Goal: Information Seeking & Learning: Check status

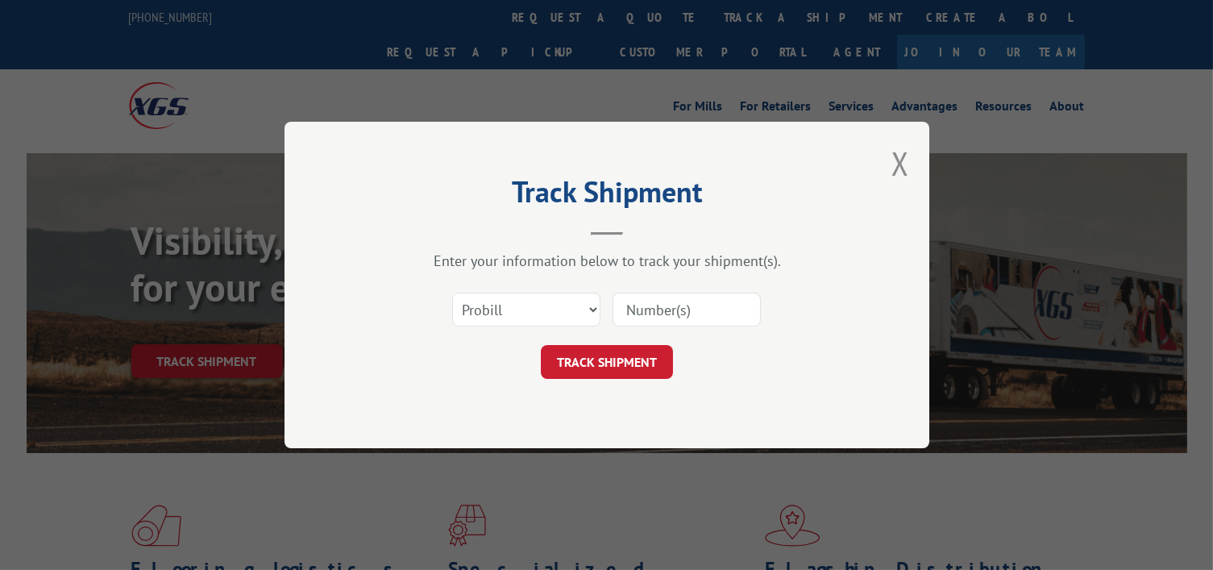
click at [516, 25] on div "Track Shipment Enter your information below to track your shipment(s). Select c…" at bounding box center [606, 285] width 1213 height 570
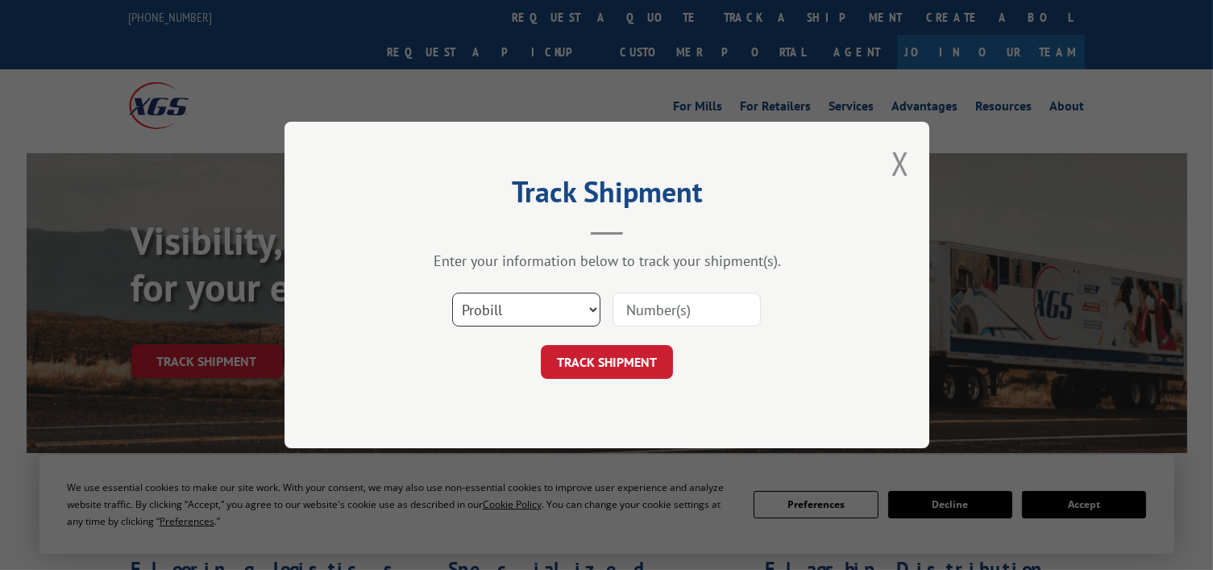
click at [513, 313] on select "Select category... Probill BOL PO" at bounding box center [526, 310] width 148 height 34
select select "bol"
click at [452, 293] on select "Select category... Probill BOL PO" at bounding box center [526, 310] width 148 height 34
paste input "7078361"
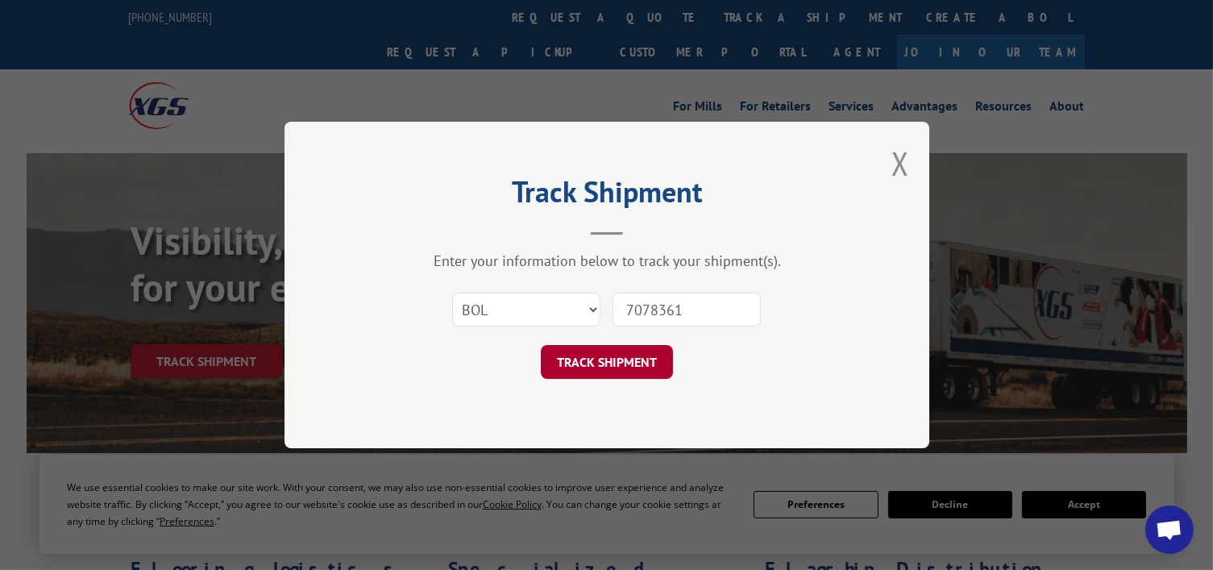
type input "7078361"
click at [621, 363] on button "TRACK SHIPMENT" at bounding box center [607, 362] width 132 height 34
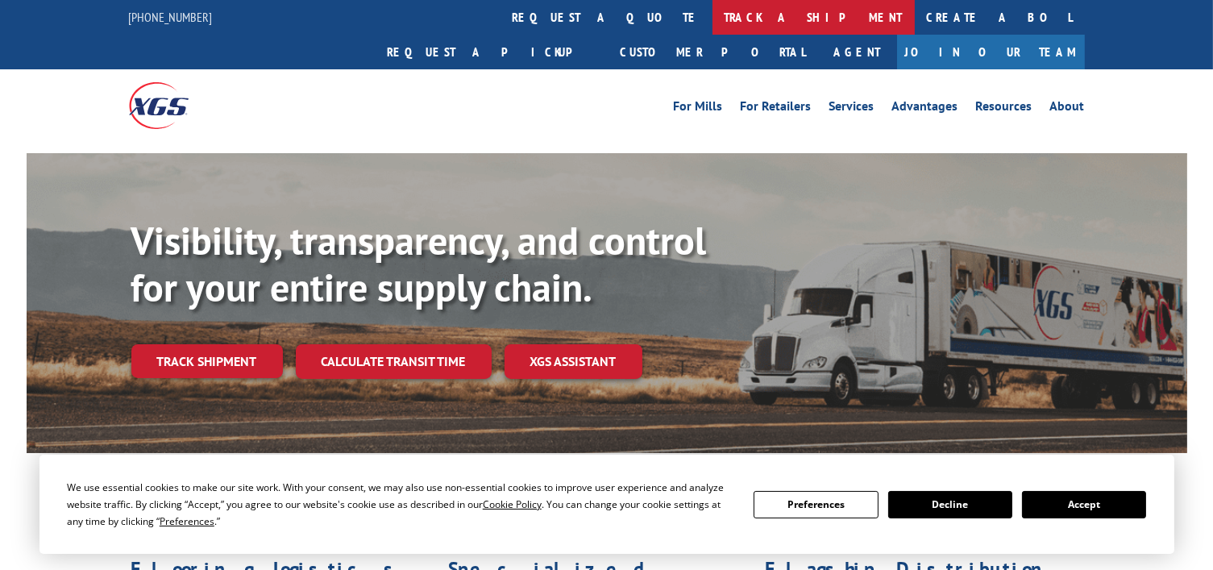
click at [712, 2] on link "track a shipment" at bounding box center [813, 17] width 202 height 35
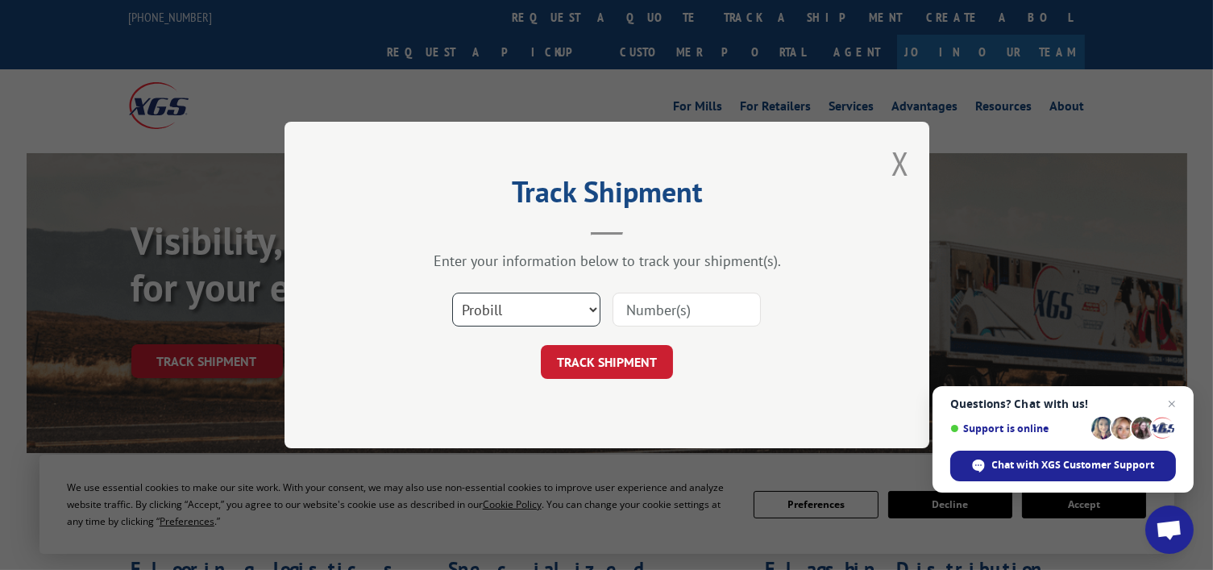
drag, startPoint x: 517, startPoint y: 306, endPoint x: 517, endPoint y: 321, distance: 14.5
click at [517, 305] on select "Select category... Probill BOL PO" at bounding box center [526, 310] width 148 height 34
select select "bol"
click at [452, 293] on select "Select category... Probill BOL PO" at bounding box center [526, 310] width 148 height 34
paste input "5624137"
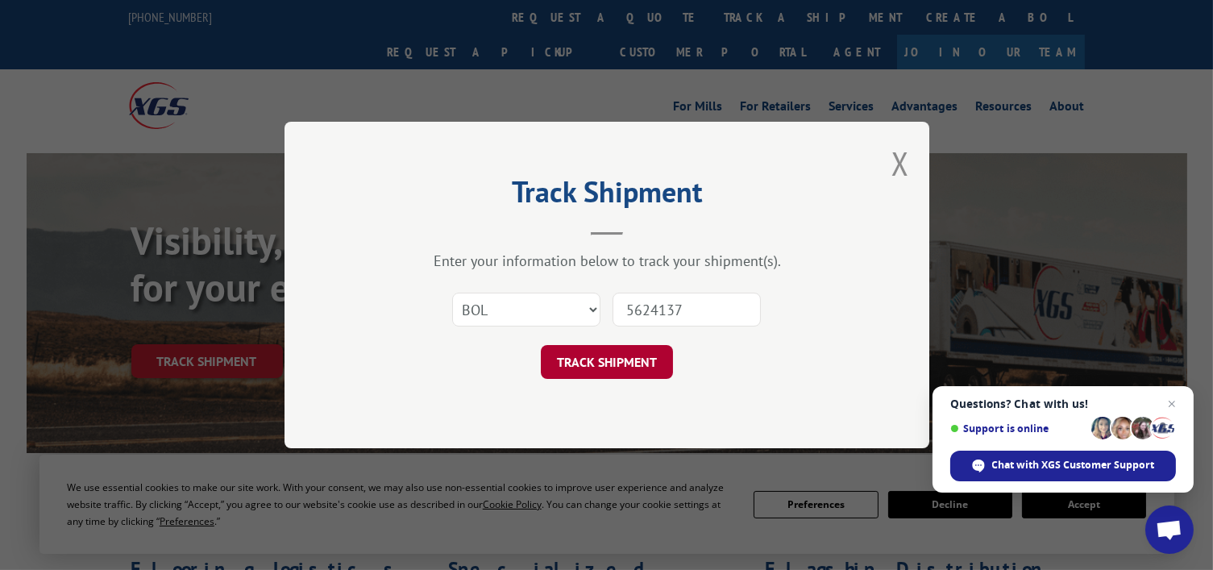
type input "5624137"
drag, startPoint x: 614, startPoint y: 377, endPoint x: 616, endPoint y: 358, distance: 19.4
click at [614, 376] on button "TRACK SHIPMENT" at bounding box center [607, 362] width 132 height 34
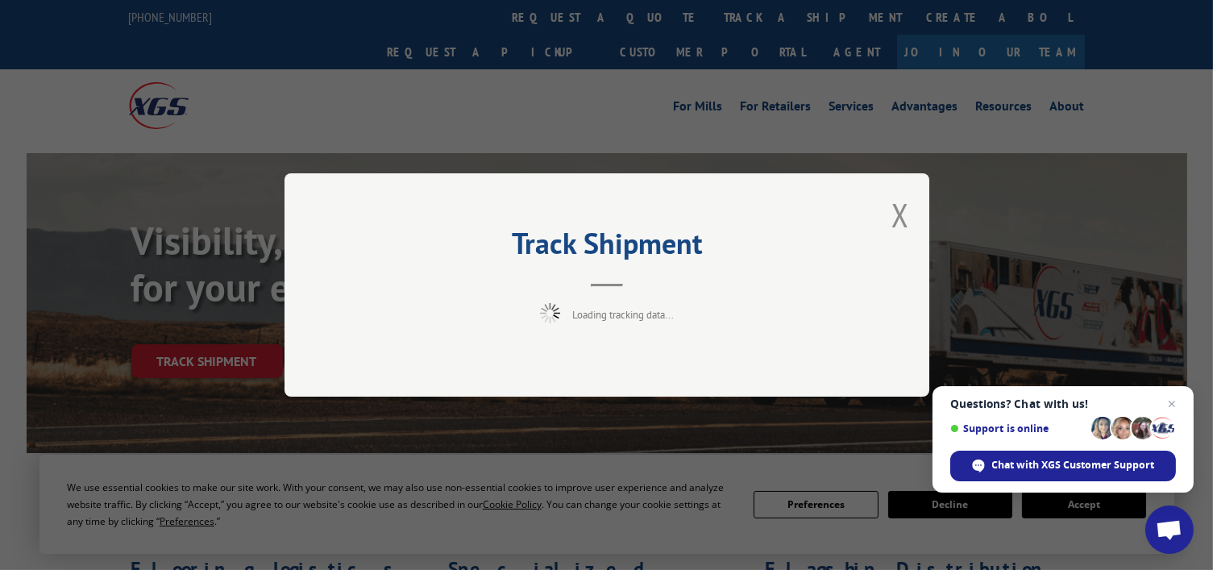
click at [616, 357] on div "Track Shipment Loading tracking data..." at bounding box center [606, 284] width 645 height 223
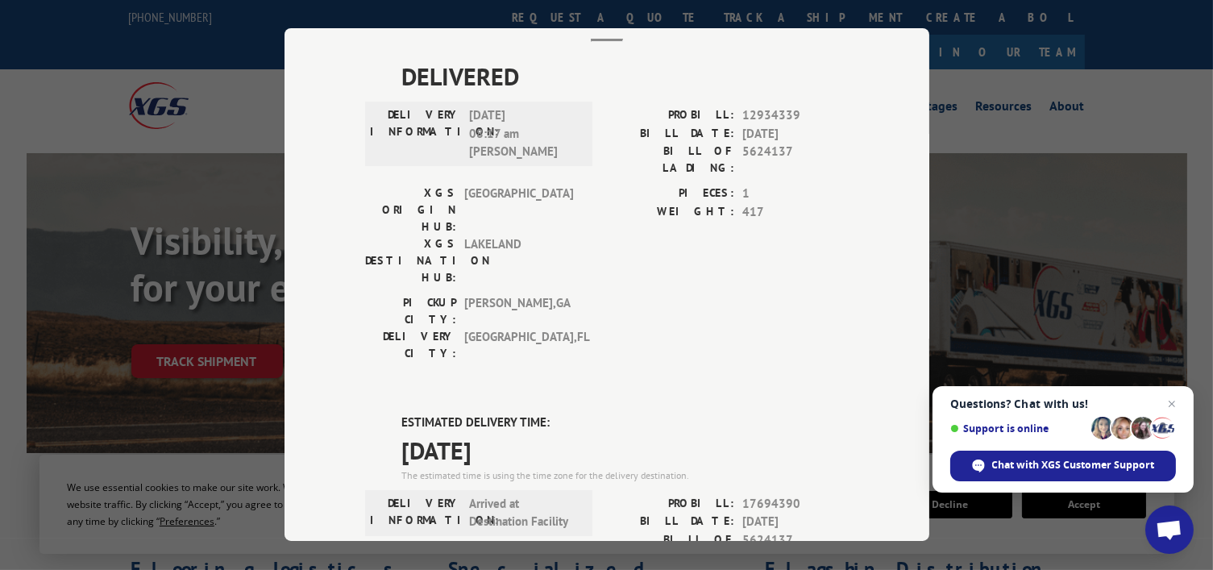
scroll to position [293, 0]
